Goal: Obtain resource: Download file/media

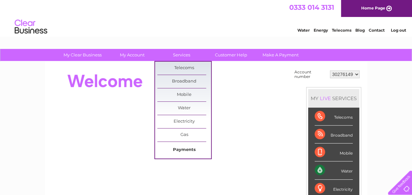
click at [183, 148] on link "Payments" at bounding box center [184, 149] width 54 height 13
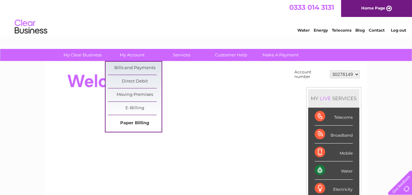
click at [133, 121] on link "Paper Billing" at bounding box center [135, 123] width 54 height 13
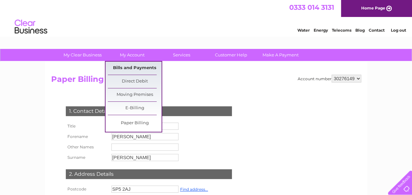
click at [142, 67] on link "Bills and Payments" at bounding box center [135, 68] width 54 height 13
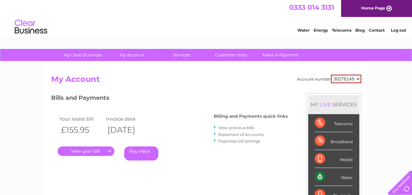
click at [246, 127] on link "View previous bills" at bounding box center [236, 127] width 36 height 5
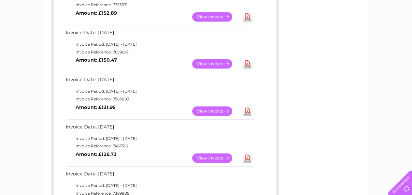
scroll to position [423, 0]
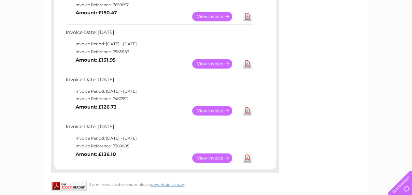
click at [244, 157] on link "Download" at bounding box center [247, 157] width 8 height 9
click at [248, 157] on link "Download" at bounding box center [247, 157] width 8 height 9
click at [247, 109] on link "Download" at bounding box center [247, 110] width 8 height 9
click at [219, 108] on link "View" at bounding box center [216, 110] width 48 height 9
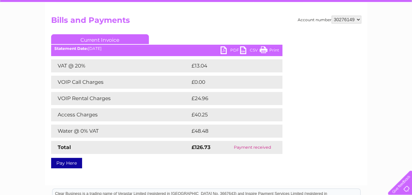
scroll to position [65, 0]
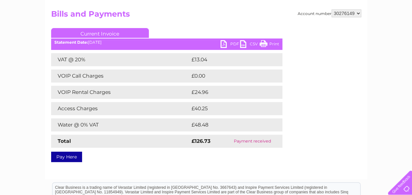
click at [224, 41] on link "PDF" at bounding box center [230, 44] width 20 height 9
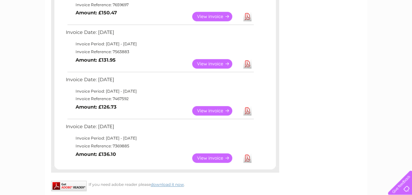
click at [216, 62] on link "View" at bounding box center [216, 63] width 48 height 9
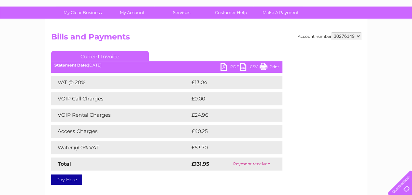
scroll to position [33, 0]
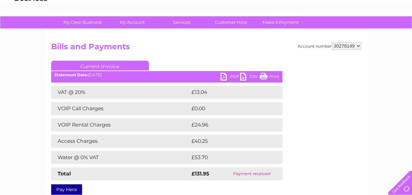
click at [230, 77] on link "PDF" at bounding box center [230, 77] width 20 height 9
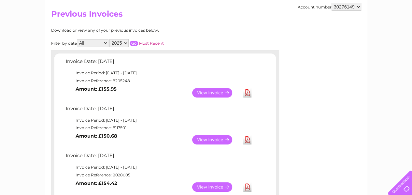
scroll to position [33, 0]
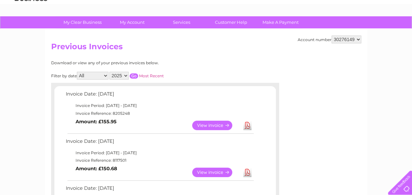
click at [126, 75] on select "2025 2024 2023" at bounding box center [118, 76] width 19 height 8
select select "2024"
click at [110, 72] on select "2025 2024 2023" at bounding box center [118, 76] width 19 height 8
click at [132, 77] on input "button" at bounding box center [134, 75] width 8 height 5
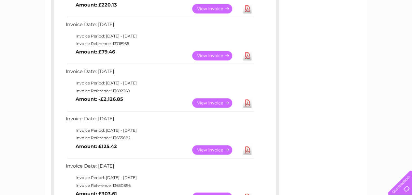
scroll to position [488, 0]
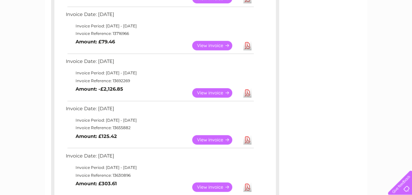
click at [218, 90] on link "View" at bounding box center [216, 92] width 48 height 9
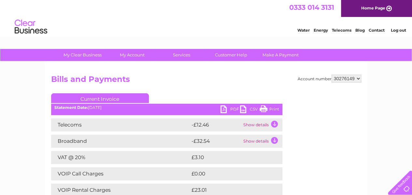
click at [225, 108] on link "PDF" at bounding box center [230, 109] width 20 height 9
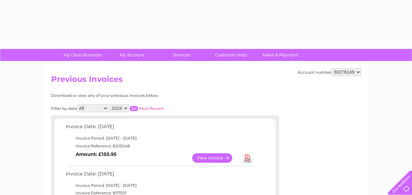
select select "2024"
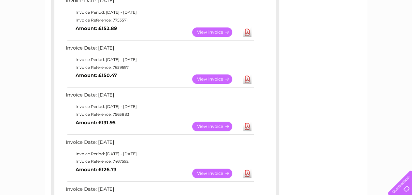
scroll to position [358, 0]
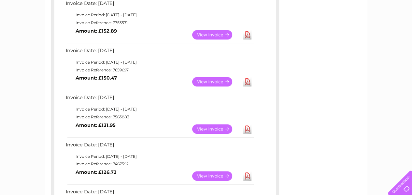
click at [206, 81] on link "View" at bounding box center [216, 81] width 48 height 9
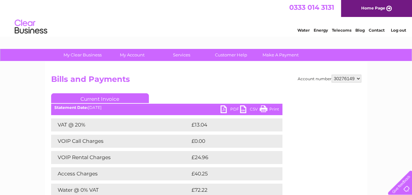
click at [227, 108] on link "PDF" at bounding box center [230, 109] width 20 height 9
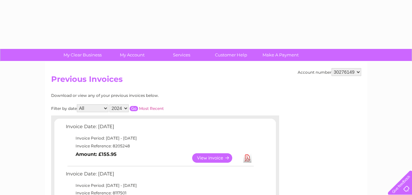
select select "2024"
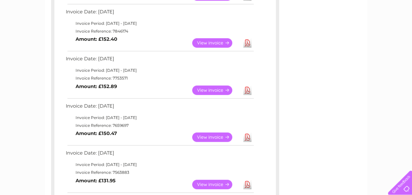
scroll to position [291, 0]
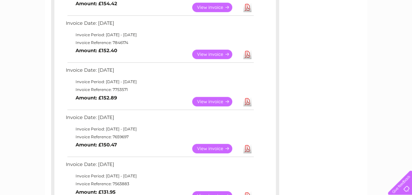
click at [215, 100] on link "View" at bounding box center [216, 101] width 48 height 9
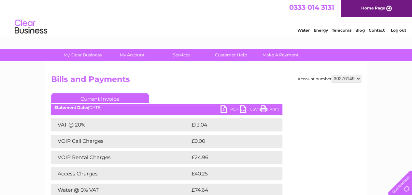
click at [226, 108] on link "PDF" at bounding box center [230, 109] width 20 height 9
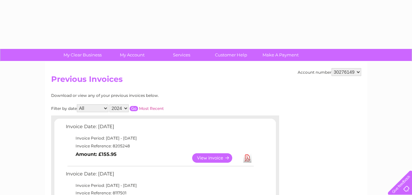
select select "2024"
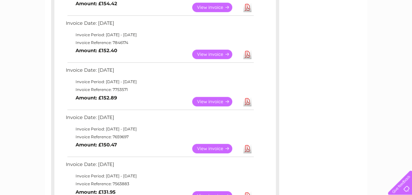
click at [210, 52] on link "View" at bounding box center [216, 53] width 48 height 9
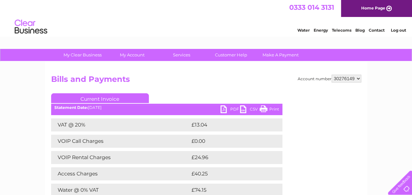
click at [241, 108] on link "CSV" at bounding box center [250, 109] width 20 height 9
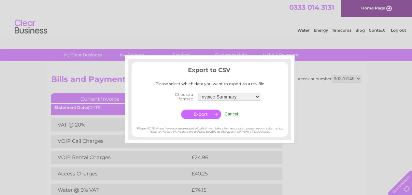
click at [235, 114] on input "Cancel" at bounding box center [231, 113] width 14 height 5
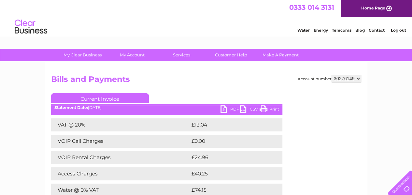
click at [225, 107] on link "PDF" at bounding box center [230, 109] width 20 height 9
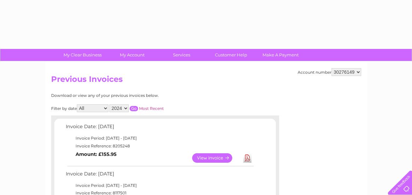
select select "2024"
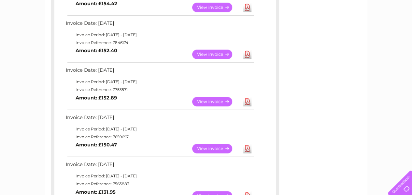
scroll to position [259, 0]
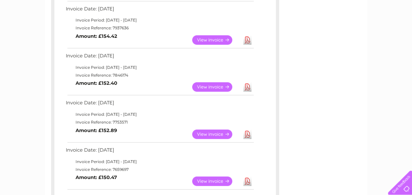
click at [215, 40] on link "View" at bounding box center [216, 39] width 48 height 9
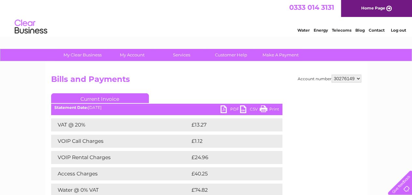
click at [226, 109] on link "PDF" at bounding box center [230, 109] width 20 height 9
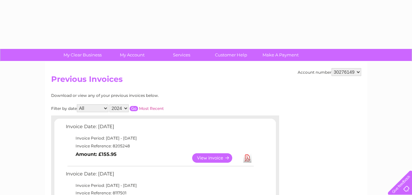
select select "2024"
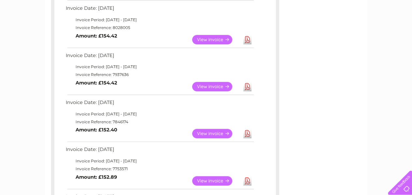
scroll to position [194, 0]
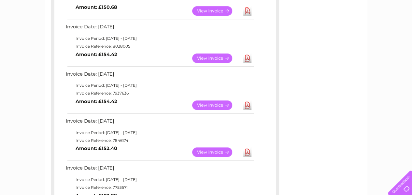
click at [207, 55] on link "View" at bounding box center [216, 57] width 48 height 9
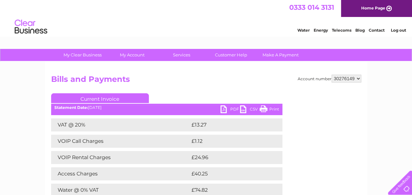
click at [226, 109] on link "PDF" at bounding box center [230, 109] width 20 height 9
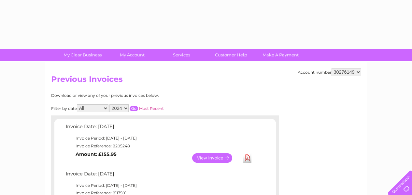
select select "2024"
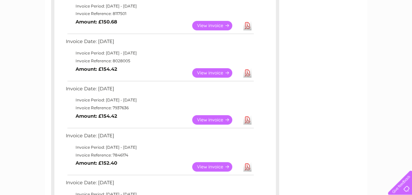
scroll to position [160, 0]
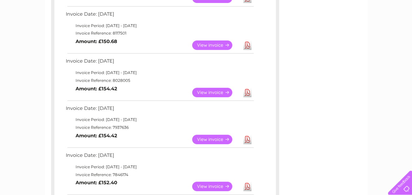
click at [213, 43] on link "View" at bounding box center [216, 44] width 48 height 9
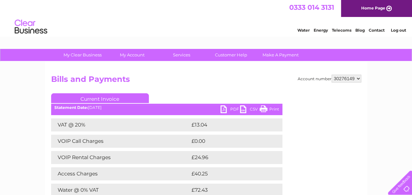
click at [223, 107] on link "PDF" at bounding box center [230, 109] width 20 height 9
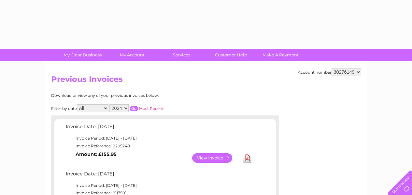
select select "2024"
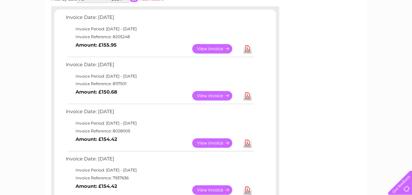
scroll to position [94, 0]
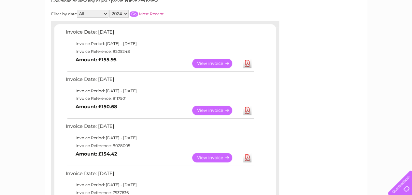
click at [202, 62] on link "View" at bounding box center [216, 63] width 48 height 9
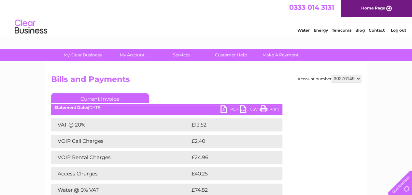
click at [227, 110] on link "PDF" at bounding box center [230, 109] width 20 height 9
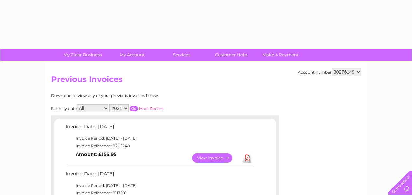
select select "2024"
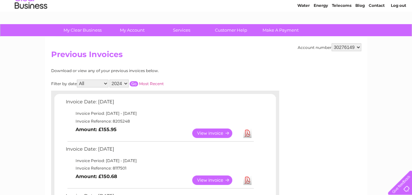
scroll to position [23, 0]
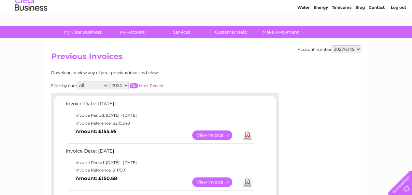
click at [106, 84] on select "All January February March April May June July August September October Novembe…" at bounding box center [93, 85] width 32 height 8
select select "11"
click at [78, 81] on select "All January February March April May June July August September October Novembe…" at bounding box center [93, 85] width 32 height 8
click at [134, 87] on input "button" at bounding box center [134, 85] width 8 height 5
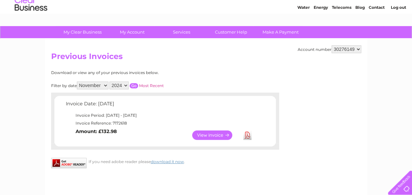
click at [218, 134] on link "View" at bounding box center [216, 134] width 48 height 9
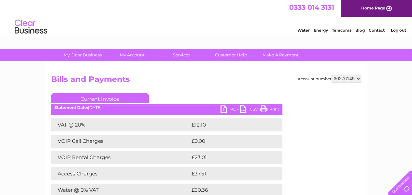
click at [240, 108] on link "CSV" at bounding box center [250, 109] width 20 height 9
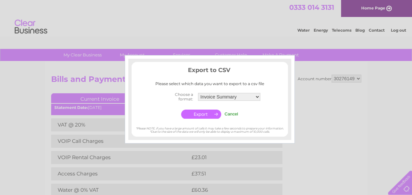
click at [232, 113] on input "Cancel" at bounding box center [231, 113] width 14 height 5
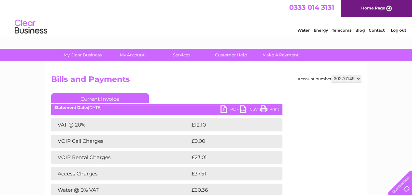
click at [225, 109] on link "PDF" at bounding box center [230, 109] width 20 height 9
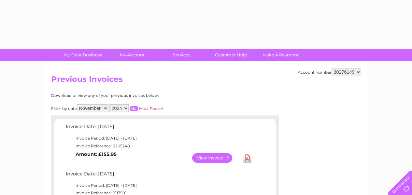
select select "11"
select select "2024"
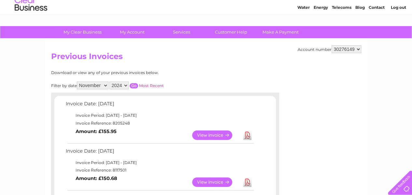
click at [106, 85] on select "All January February March April May June July August September October Novembe…" at bounding box center [93, 85] width 32 height 8
select select "9"
click at [78, 81] on select "All January February March April May June July August September October Novembe…" at bounding box center [93, 85] width 32 height 8
click at [134, 85] on input "button" at bounding box center [134, 85] width 8 height 5
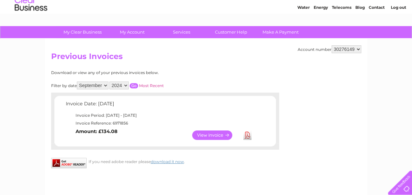
click at [217, 133] on link "View" at bounding box center [216, 134] width 48 height 9
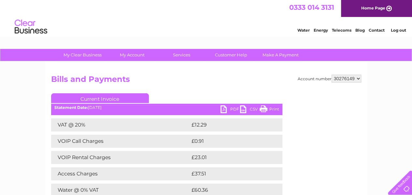
click at [226, 108] on link "PDF" at bounding box center [230, 109] width 20 height 9
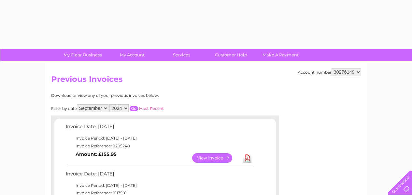
select select "9"
select select "2024"
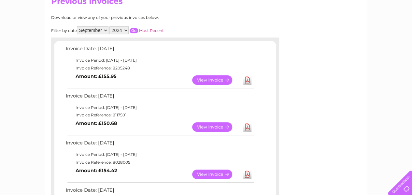
scroll to position [88, 0]
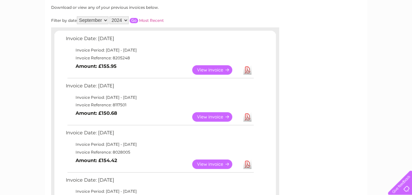
click at [219, 68] on link "View" at bounding box center [216, 69] width 48 height 9
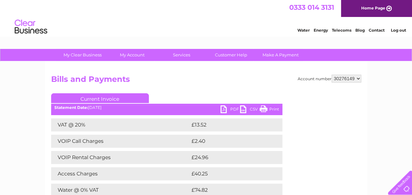
click at [226, 108] on link "PDF" at bounding box center [230, 109] width 20 height 9
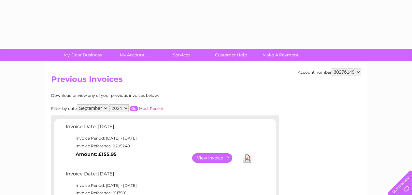
select select "9"
select select "2024"
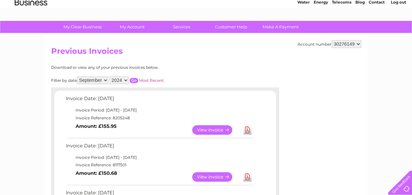
scroll to position [23, 0]
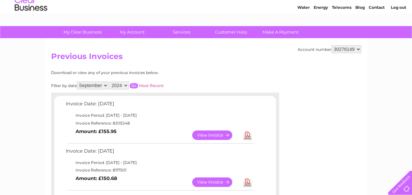
click at [104, 84] on select "All January February March April May June July August September October Novembe…" at bounding box center [93, 85] width 32 height 8
select select "11"
click at [78, 81] on select "All January February March April May June July August September October Novembe…" at bounding box center [93, 85] width 32 height 8
click at [135, 85] on input "button" at bounding box center [134, 85] width 8 height 5
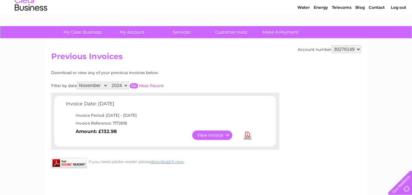
click at [214, 134] on link "View" at bounding box center [216, 134] width 48 height 9
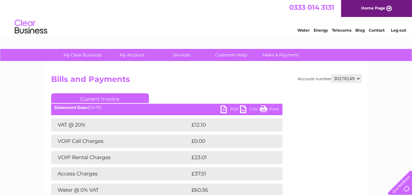
click at [226, 109] on link "PDF" at bounding box center [230, 109] width 20 height 9
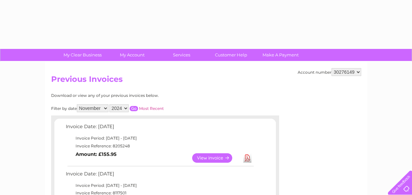
select select "11"
select select "2024"
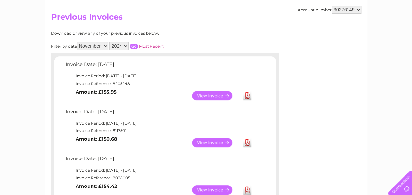
scroll to position [65, 0]
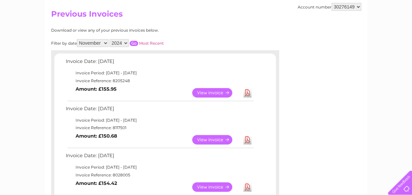
click at [106, 43] on select "All January February March April May June July August September October Novembe…" at bounding box center [93, 43] width 32 height 8
select select "12"
click at [78, 39] on select "All January February March April May June July August September October Novembe…" at bounding box center [93, 43] width 32 height 8
click at [133, 44] on input "button" at bounding box center [134, 43] width 8 height 5
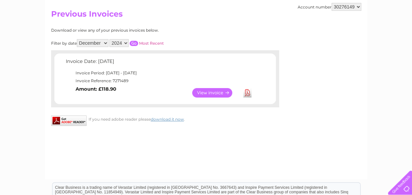
click at [212, 92] on link "View" at bounding box center [216, 92] width 48 height 9
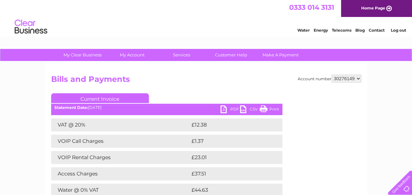
click at [225, 109] on link "PDF" at bounding box center [230, 109] width 20 height 9
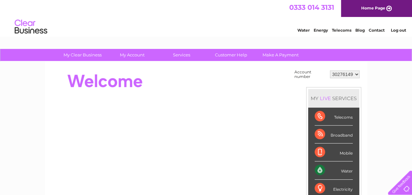
click at [397, 30] on link "Log out" at bounding box center [397, 30] width 15 height 5
